Goal: Book appointment/travel/reservation

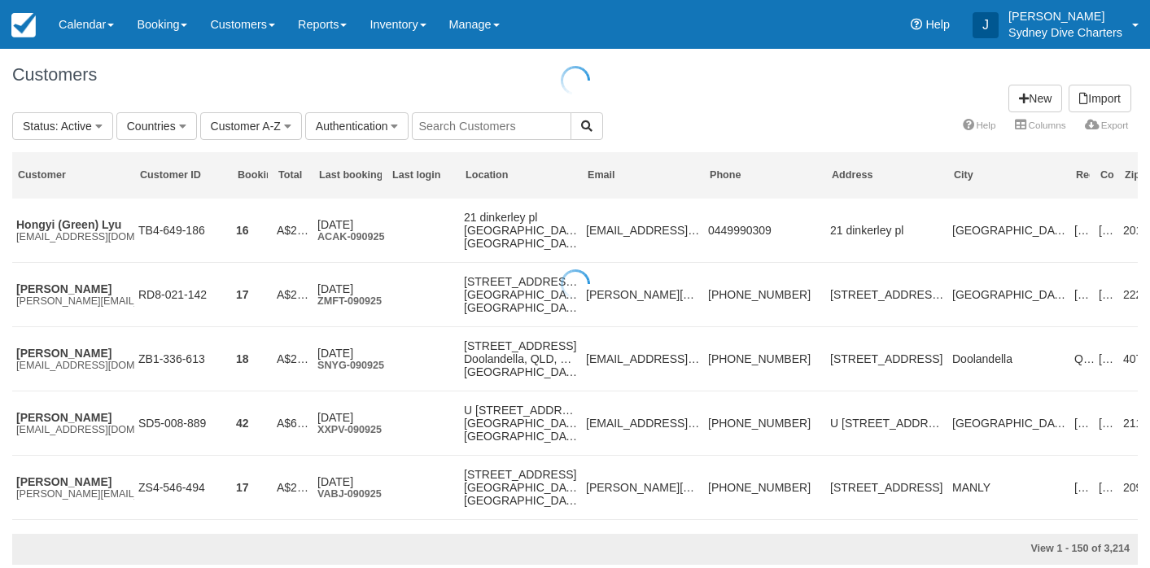
click at [510, 125] on div at bounding box center [575, 284] width 1150 height 568
click at [510, 125] on input "text" at bounding box center [492, 126] width 160 height 28
type input "andrew smith"
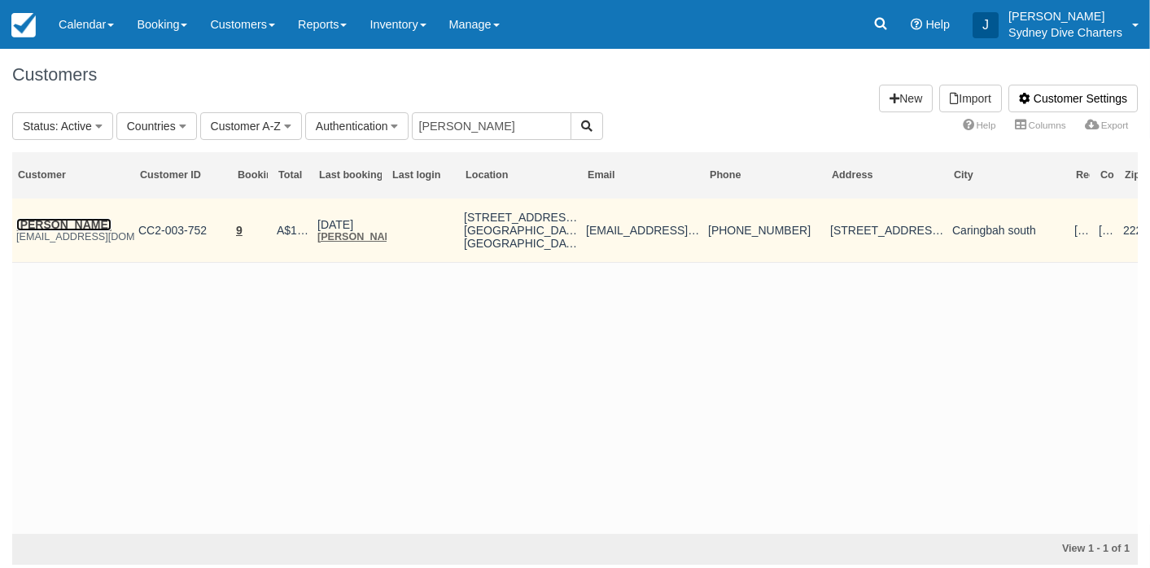
click at [69, 221] on link "Andrew Smith" at bounding box center [63, 224] width 95 height 13
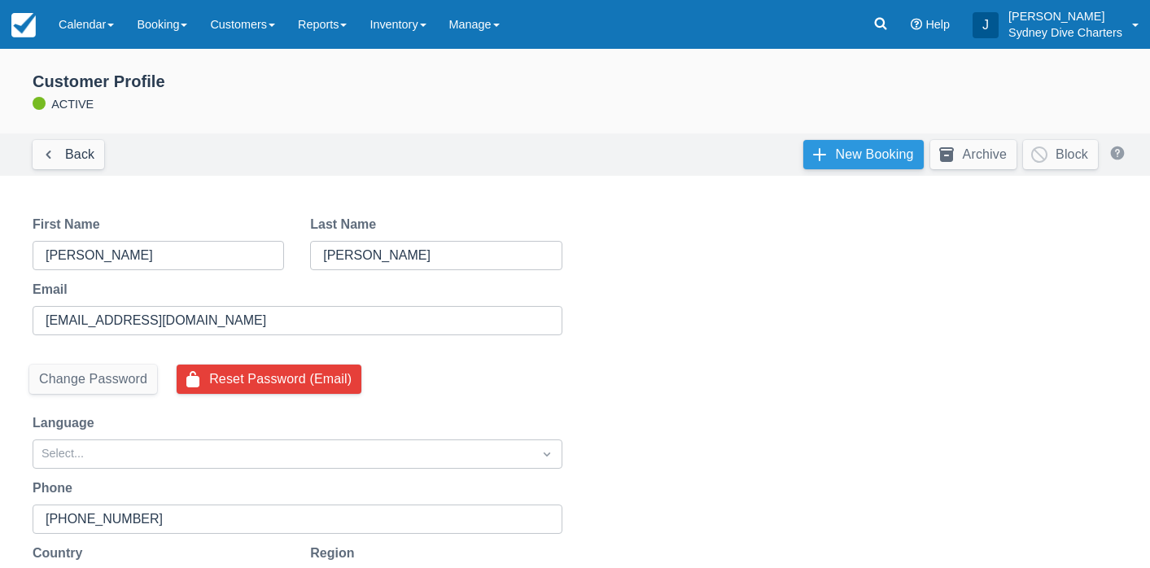
click at [869, 146] on link "New Booking" at bounding box center [863, 154] width 120 height 29
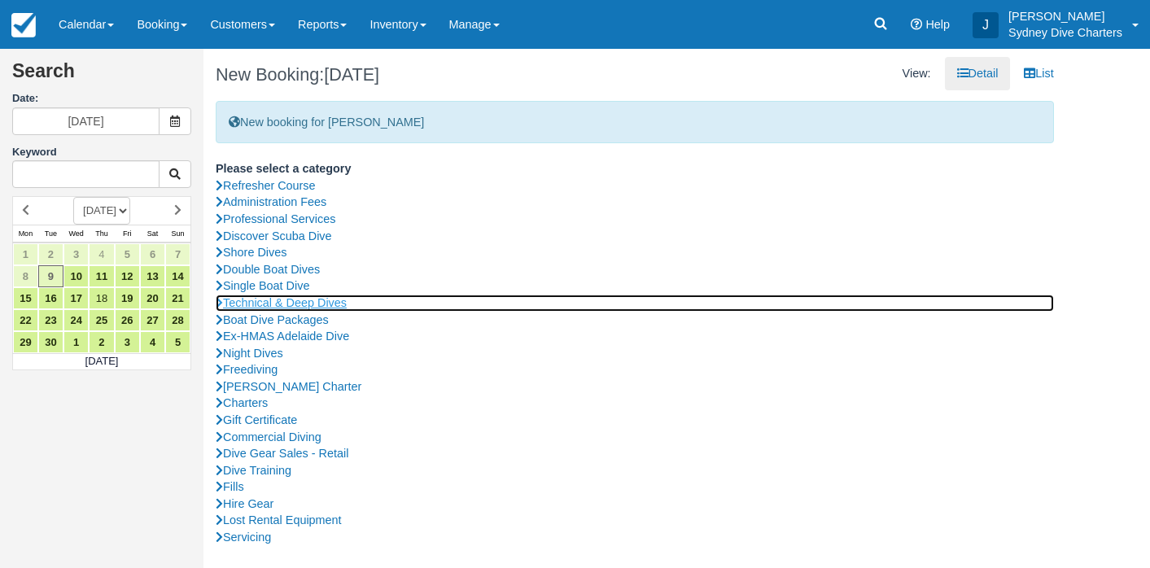
click at [324, 297] on link "Technical & Deep Dives" at bounding box center [635, 303] width 838 height 17
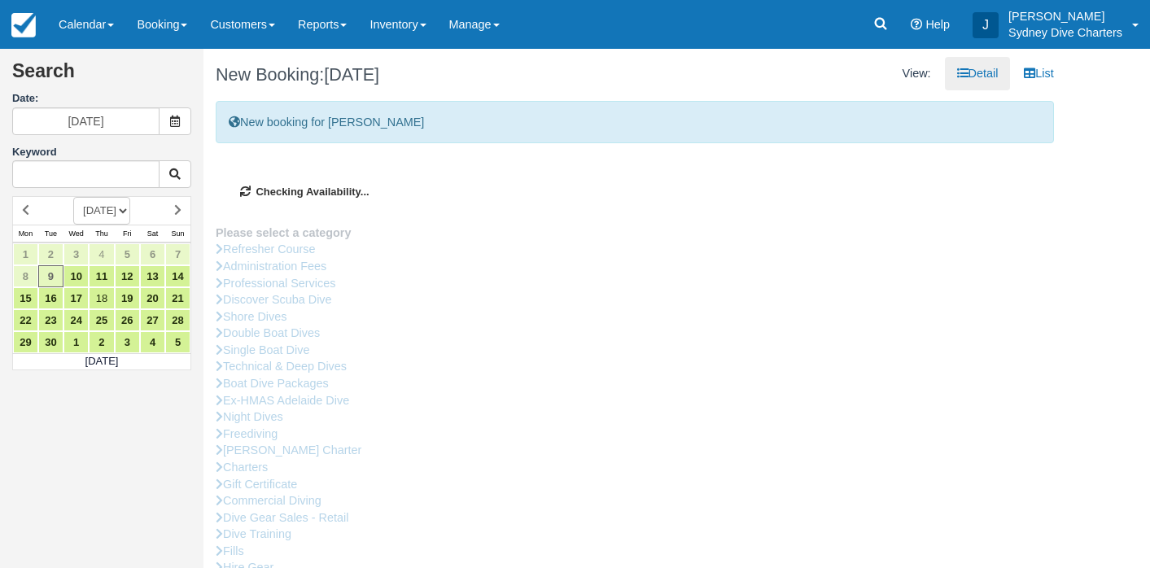
type input "[DATE]"
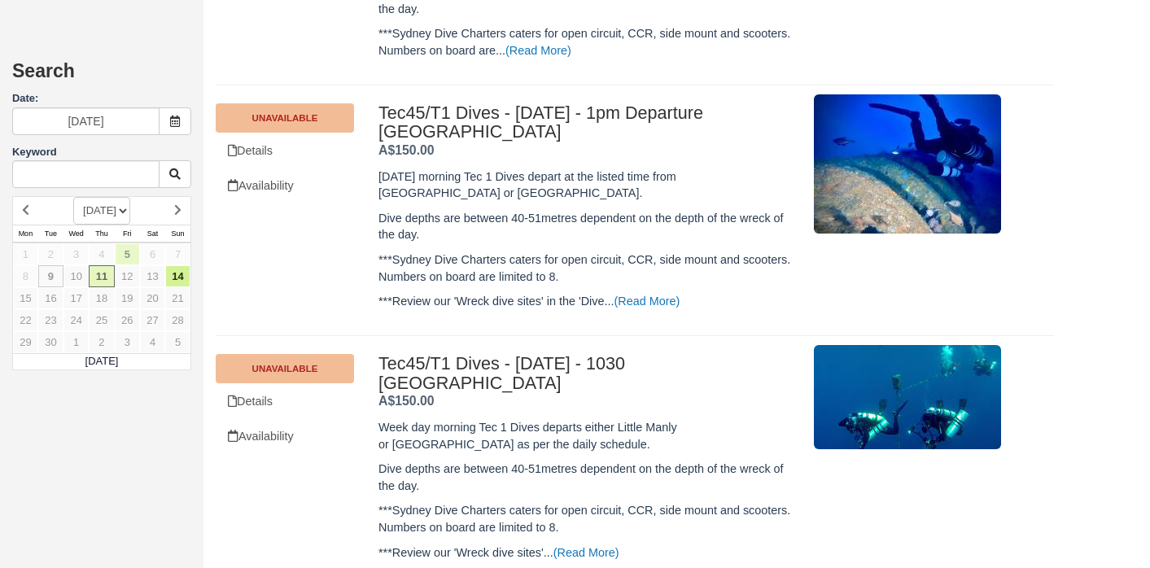
scroll to position [849, 0]
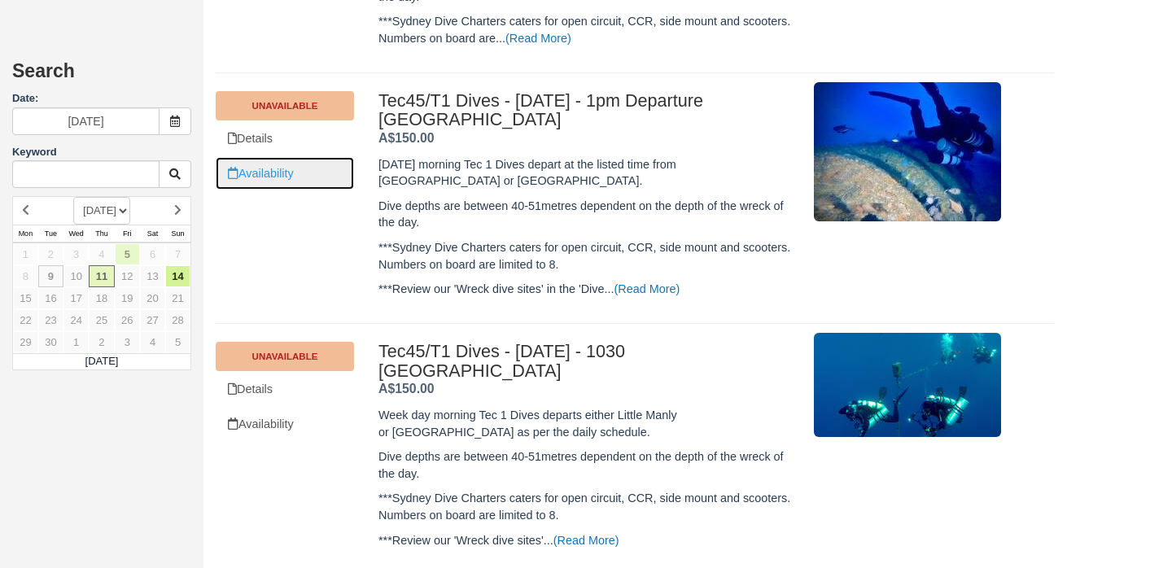
click at [287, 160] on link "Availability" at bounding box center [285, 173] width 138 height 33
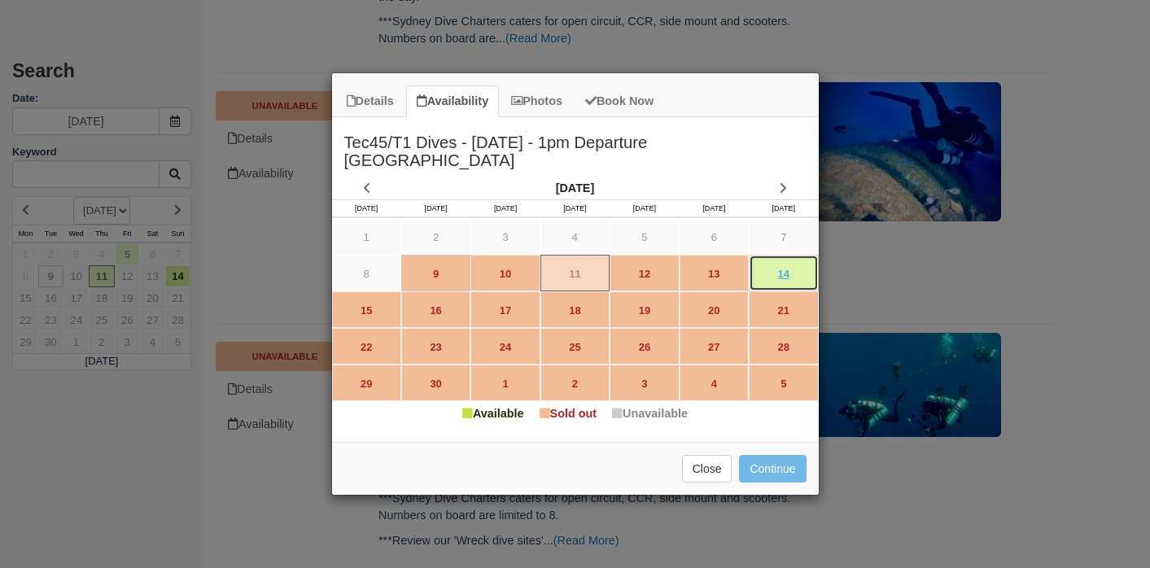
click at [796, 261] on link "14" at bounding box center [783, 273] width 69 height 37
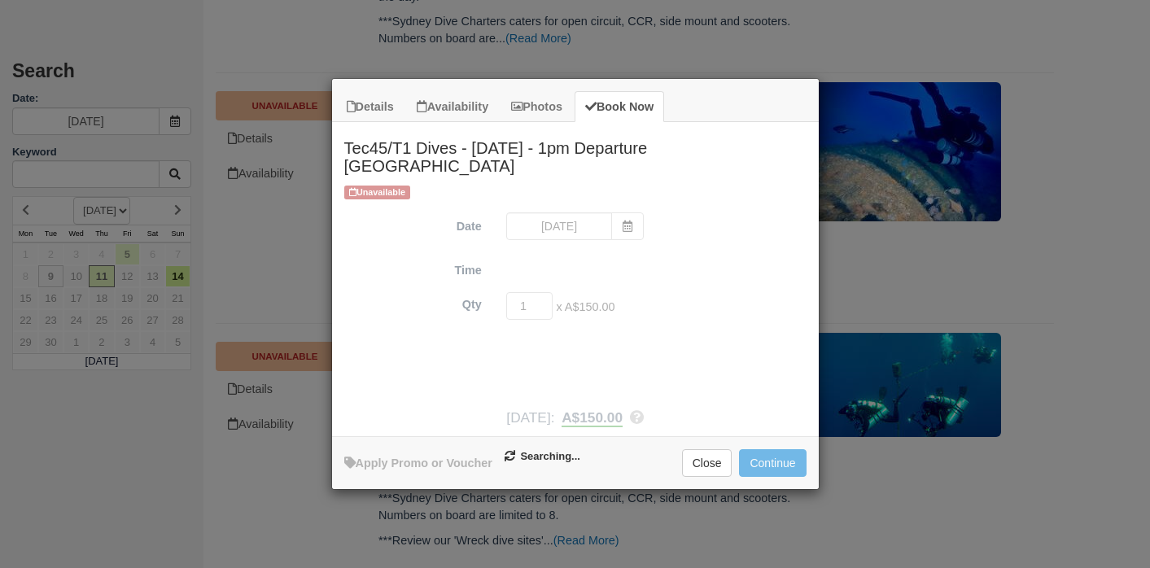
type input "14/09/2025"
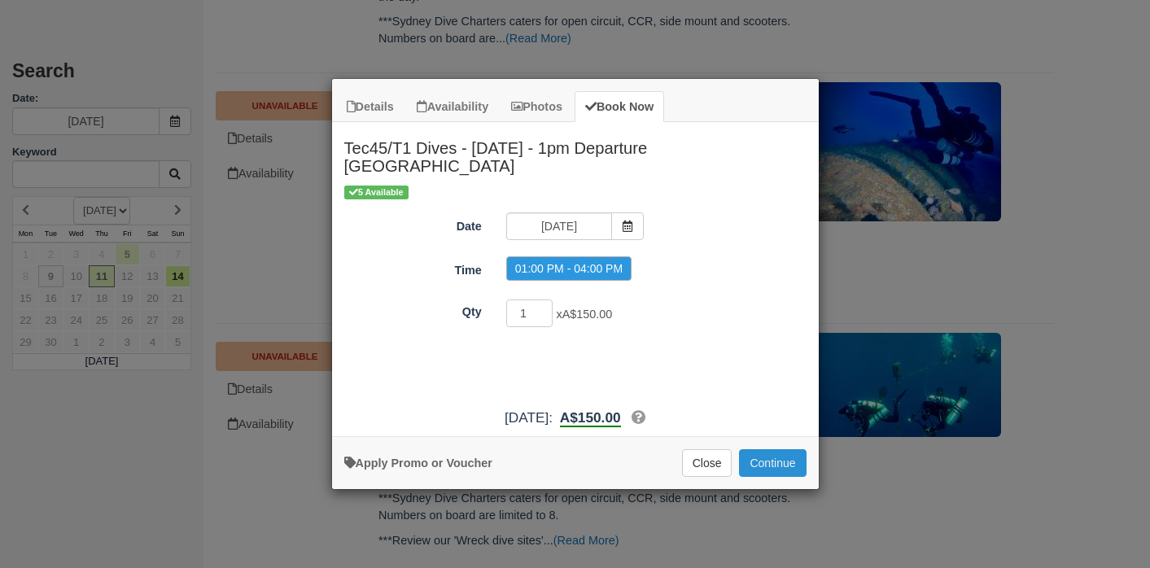
click at [784, 457] on button "Continue" at bounding box center [772, 463] width 67 height 28
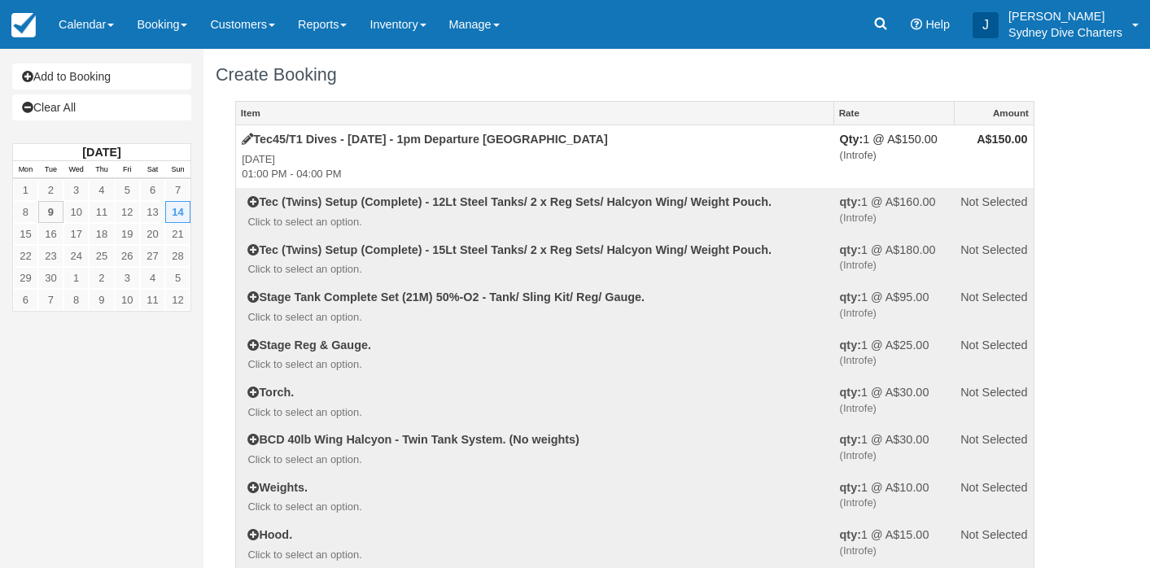
scroll to position [1801, 0]
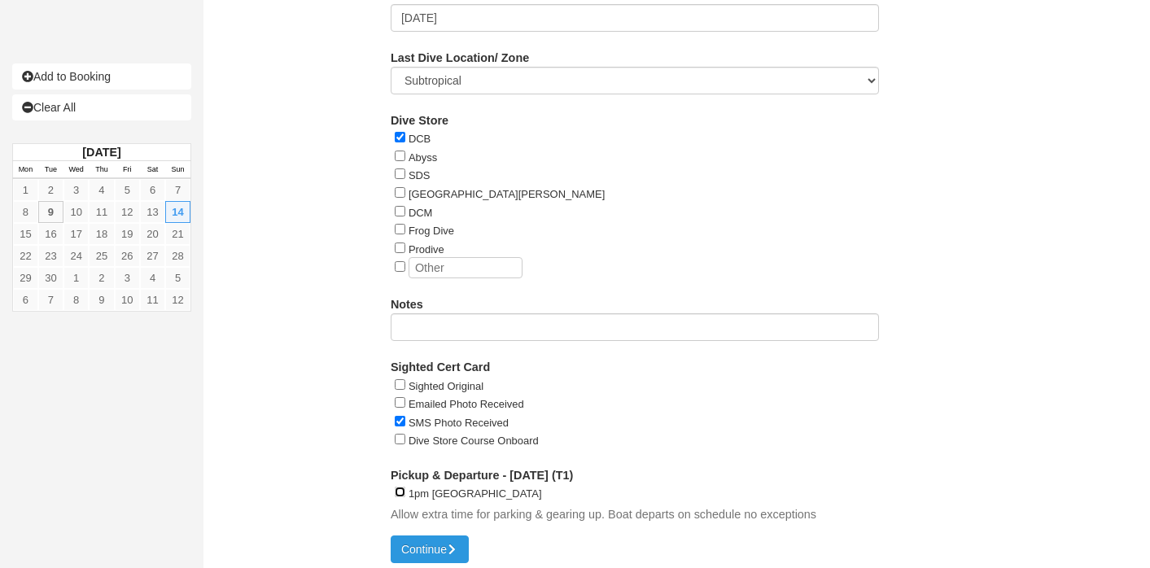
click at [401, 487] on input "1pm Rose bay Public Wharf" at bounding box center [400, 492] width 11 height 11
checkbox input "true"
click at [421, 539] on button "Continue" at bounding box center [430, 550] width 78 height 28
type input "+61423258570"
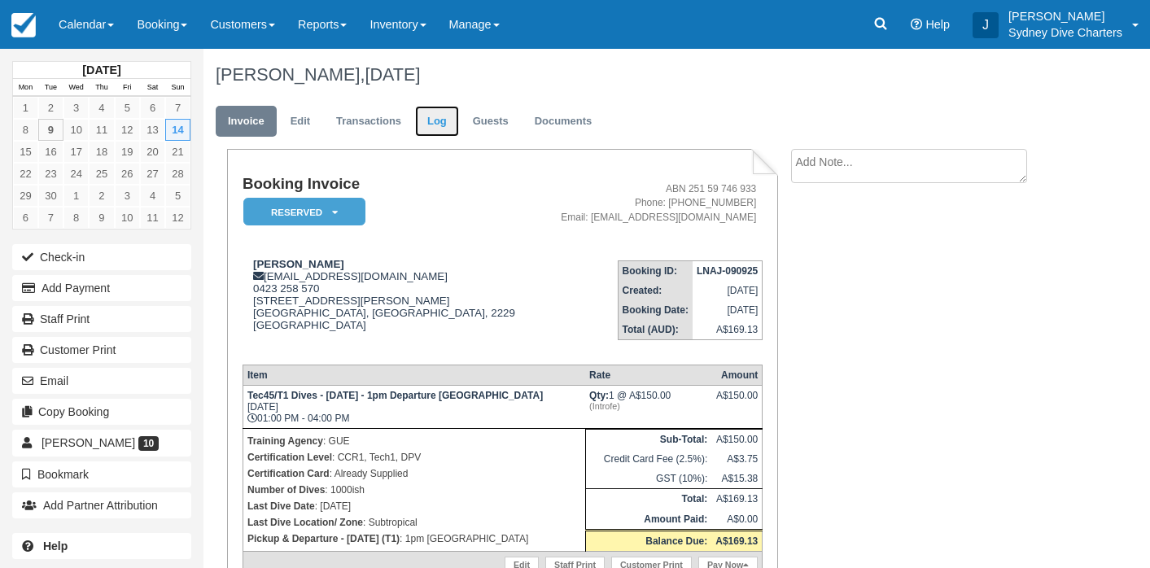
click at [441, 126] on link "Log" at bounding box center [437, 122] width 44 height 32
